Goal: Obtain resource: Download file/media

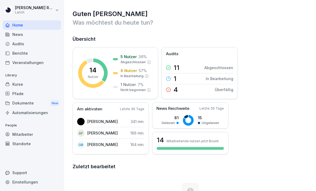
click at [29, 102] on div "Dokumente New" at bounding box center [32, 103] width 58 height 10
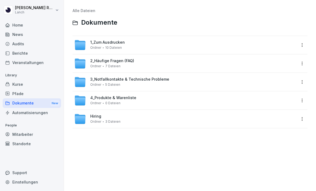
click at [99, 46] on span "Ordner" at bounding box center [95, 48] width 11 height 4
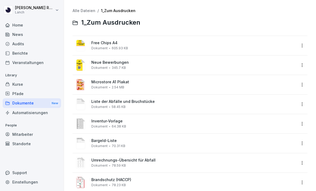
click at [111, 121] on span "Inventur-Vorlage" at bounding box center [193, 121] width 205 height 5
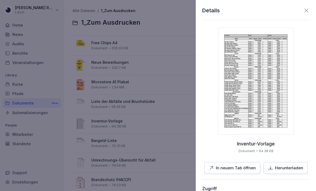
click at [238, 165] on p "In neuem Tab öffnen" at bounding box center [236, 168] width 40 height 6
click at [276, 168] on p "Herunterladen" at bounding box center [289, 168] width 28 height 6
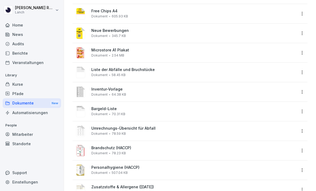
scroll to position [31, 0]
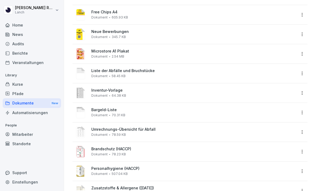
click at [23, 48] on div "Berichte" at bounding box center [32, 52] width 58 height 9
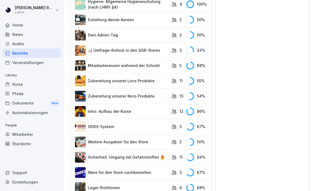
scroll to position [335, 0]
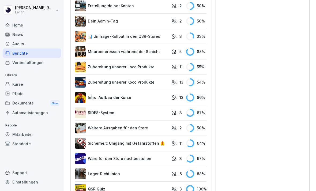
click at [21, 43] on div "Audits" at bounding box center [32, 43] width 58 height 9
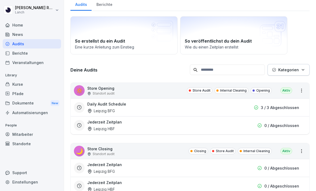
scroll to position [18, 0]
click at [27, 93] on div "Pfade" at bounding box center [32, 93] width 58 height 9
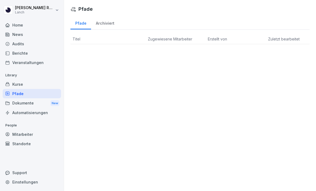
click at [16, 27] on div "Home" at bounding box center [32, 24] width 58 height 9
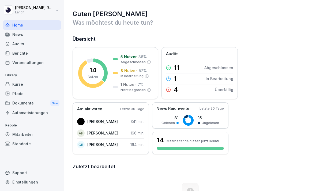
click at [16, 35] on div "News" at bounding box center [32, 34] width 58 height 9
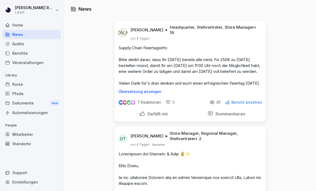
click at [22, 172] on div "Support" at bounding box center [32, 172] width 58 height 9
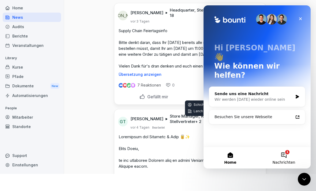
click at [289, 154] on button "1 Nachrichten" at bounding box center [284, 157] width 54 height 21
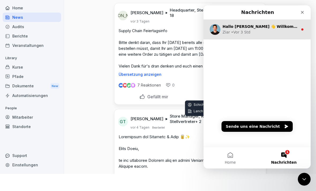
click at [268, 29] on div "Ziar • Vor 3 Std" at bounding box center [261, 32] width 76 height 6
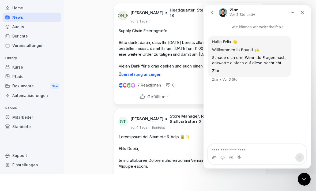
click at [25, 38] on div "Berichte" at bounding box center [32, 35] width 58 height 9
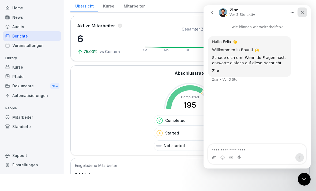
click at [306, 11] on div "Schließen" at bounding box center [303, 13] width 10 height 10
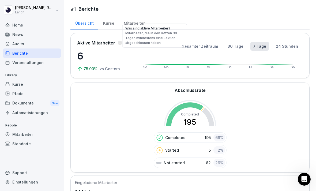
click at [115, 16] on div "Kurse" at bounding box center [108, 23] width 21 height 14
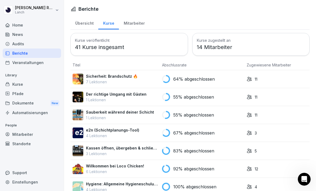
click at [24, 39] on div "Audits" at bounding box center [32, 43] width 58 height 9
